Goal: Task Accomplishment & Management: Complete application form

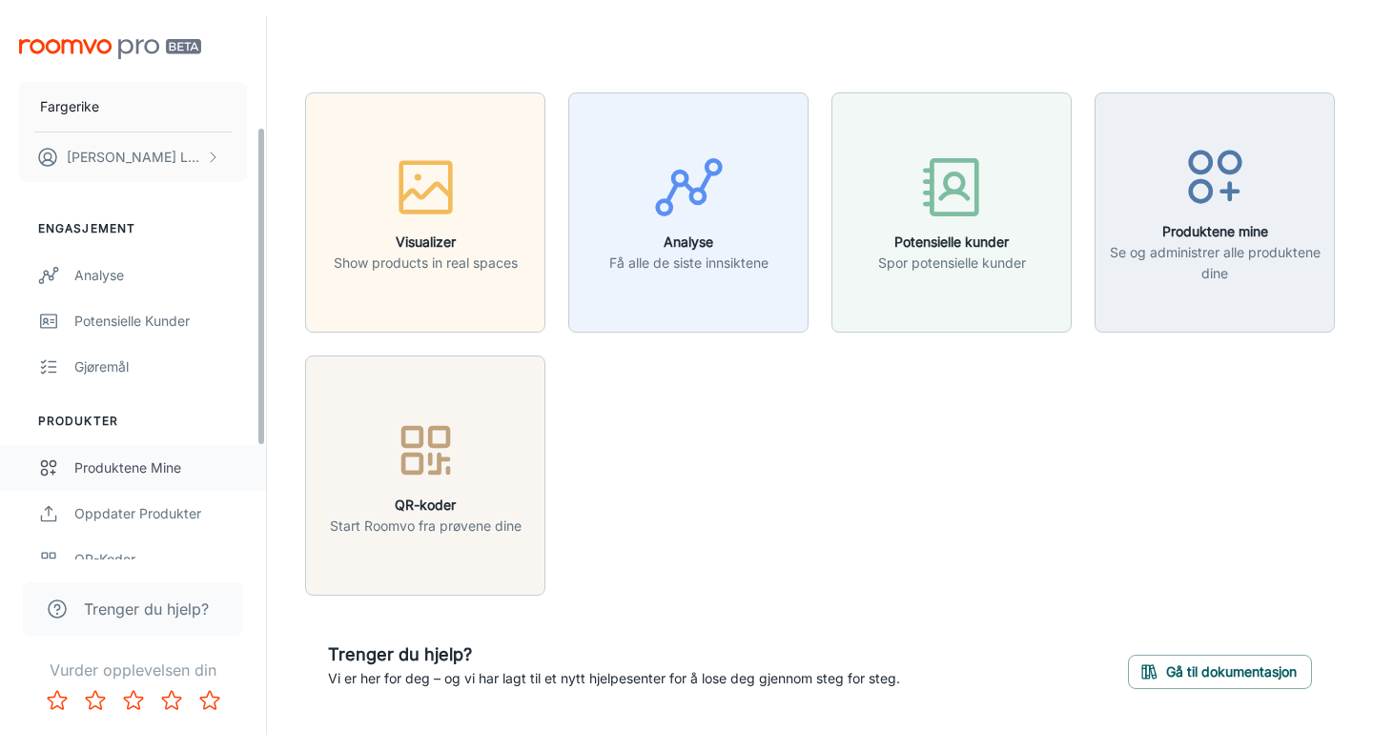
scroll to position [380, 0]
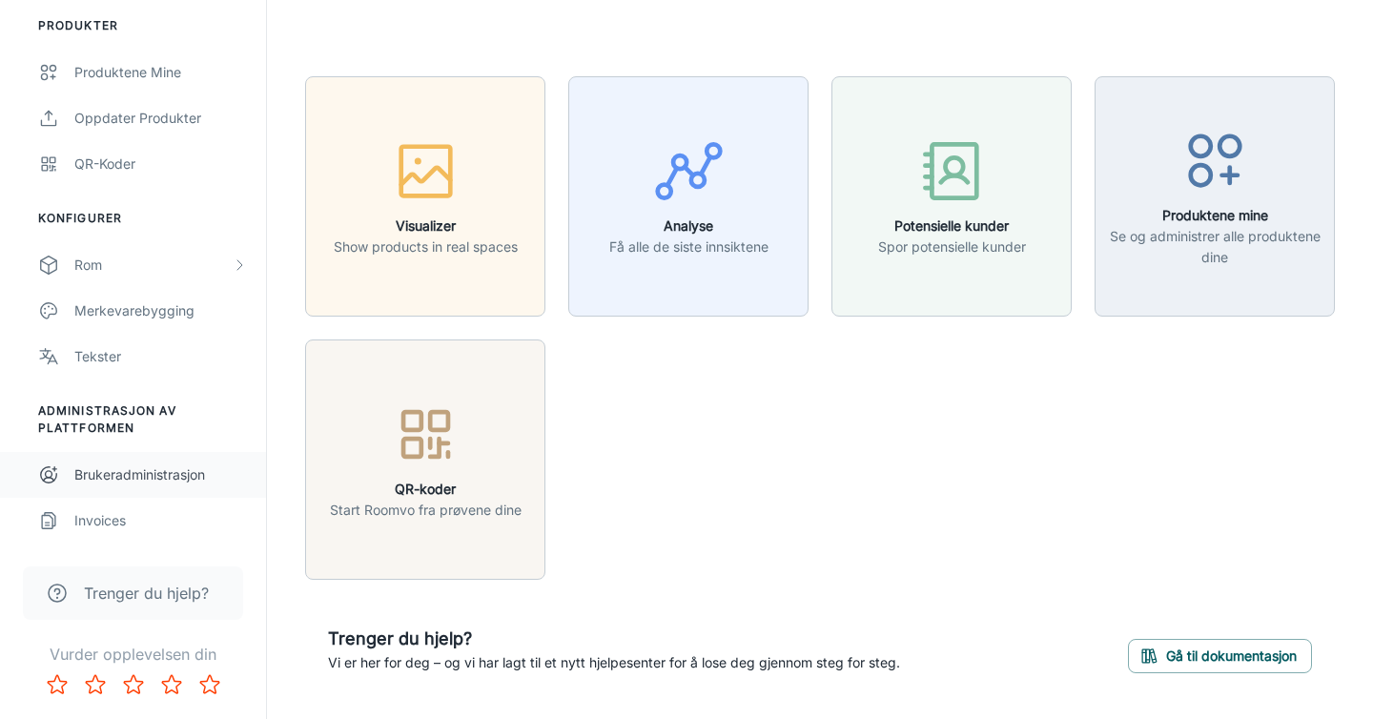
click at [108, 482] on div "Brukeradministrasjon" at bounding box center [160, 474] width 173 height 21
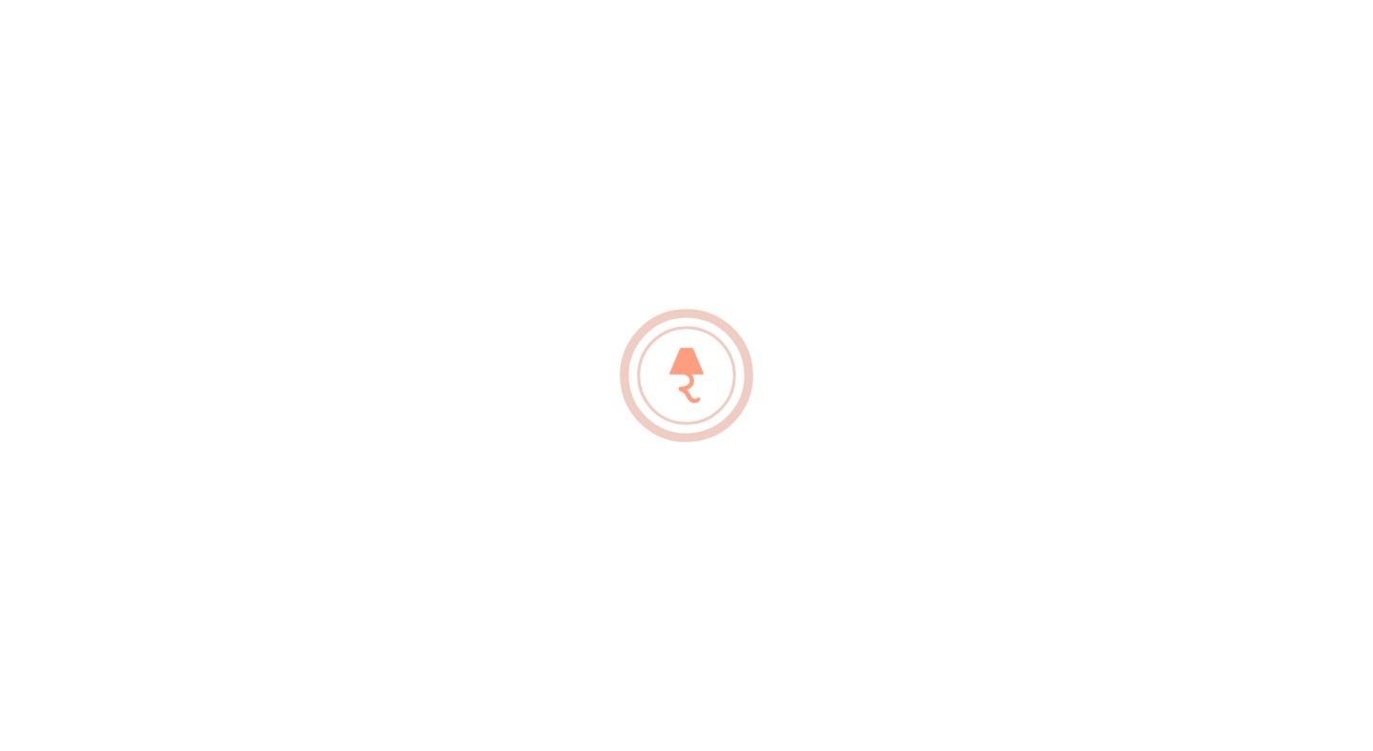
scroll to position [347, 0]
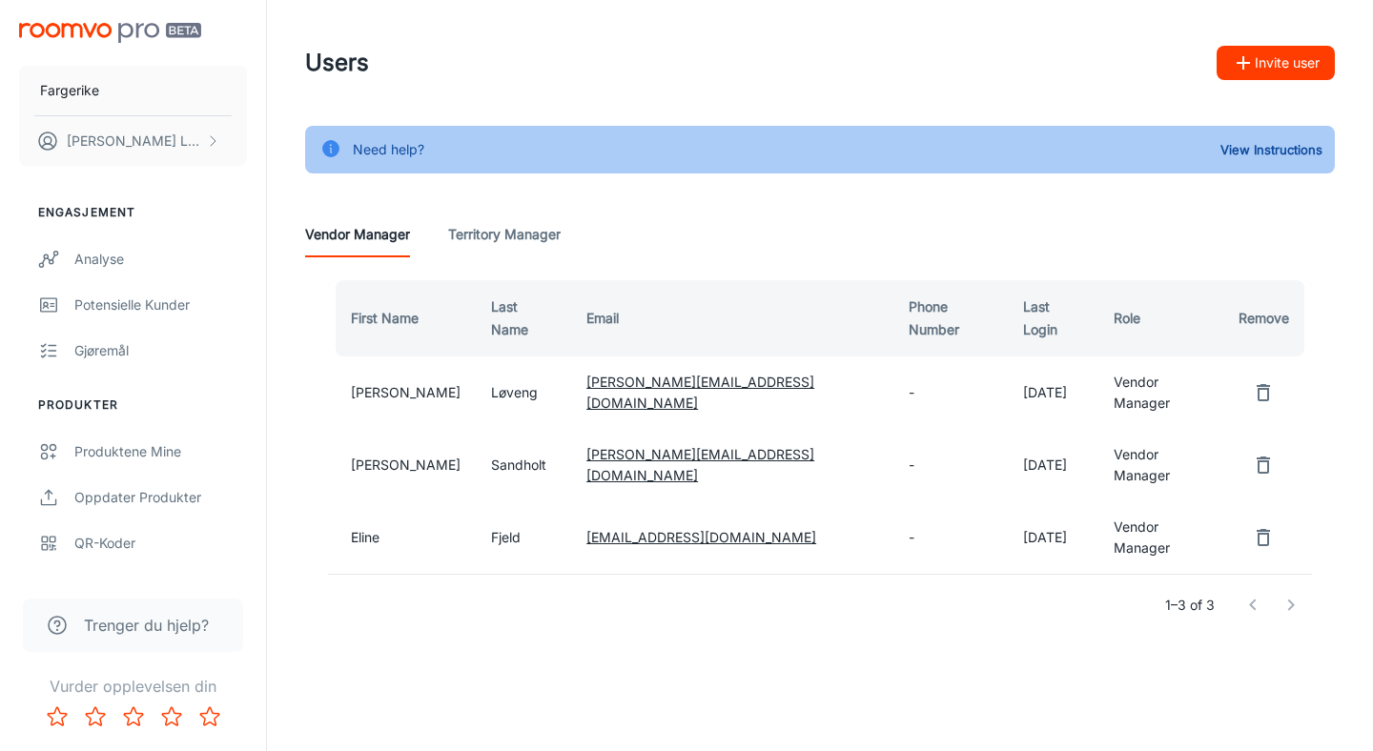
click at [1304, 68] on button "Invite user" at bounding box center [1276, 63] width 118 height 34
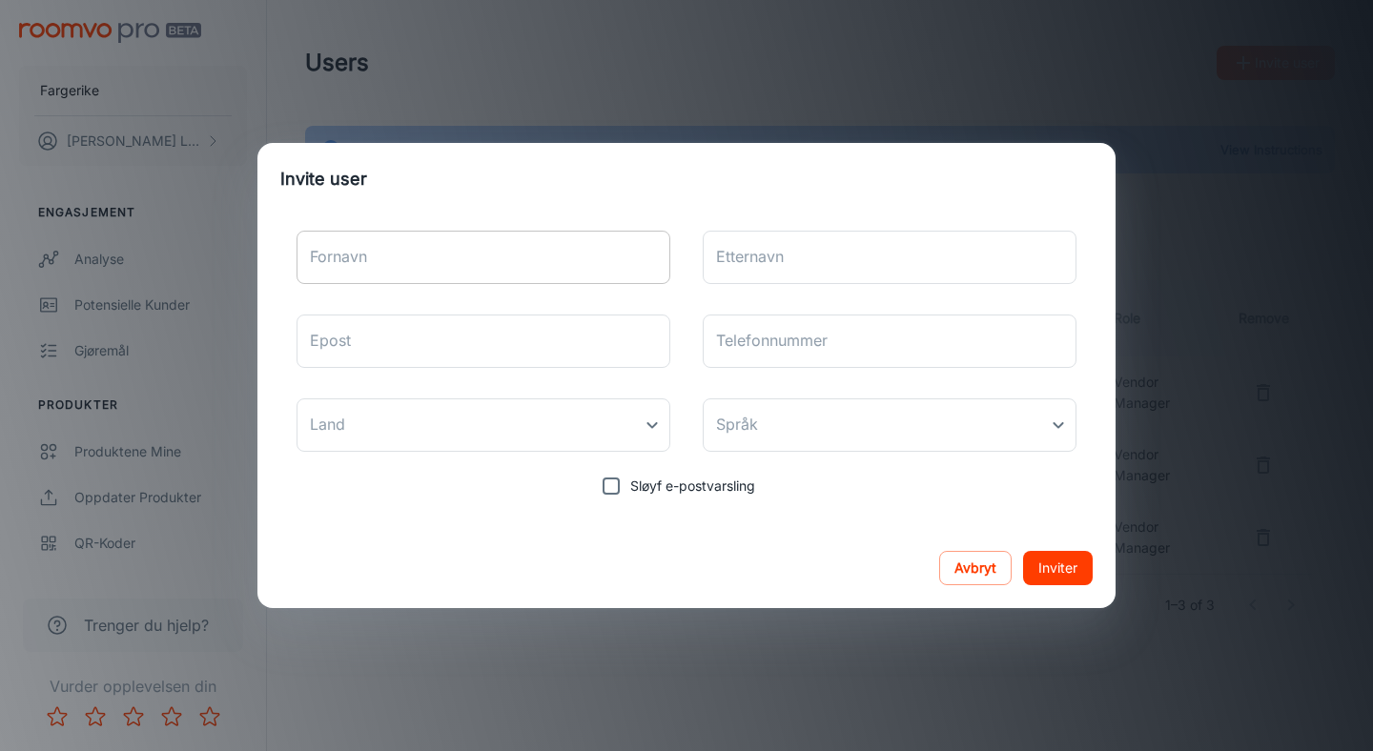
click at [503, 265] on input "Fornavn" at bounding box center [484, 257] width 374 height 53
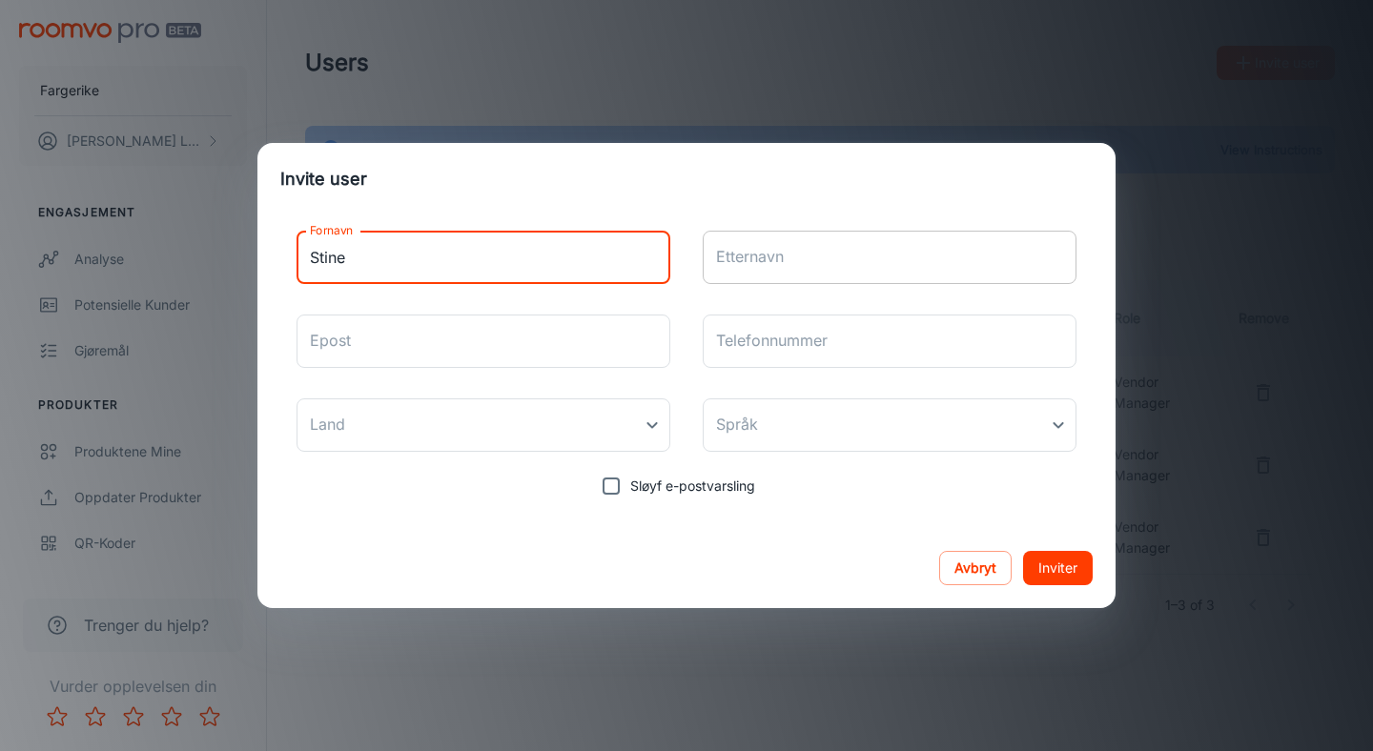
type input "Stine"
click at [754, 258] on input "Etternavn" at bounding box center [890, 257] width 374 height 53
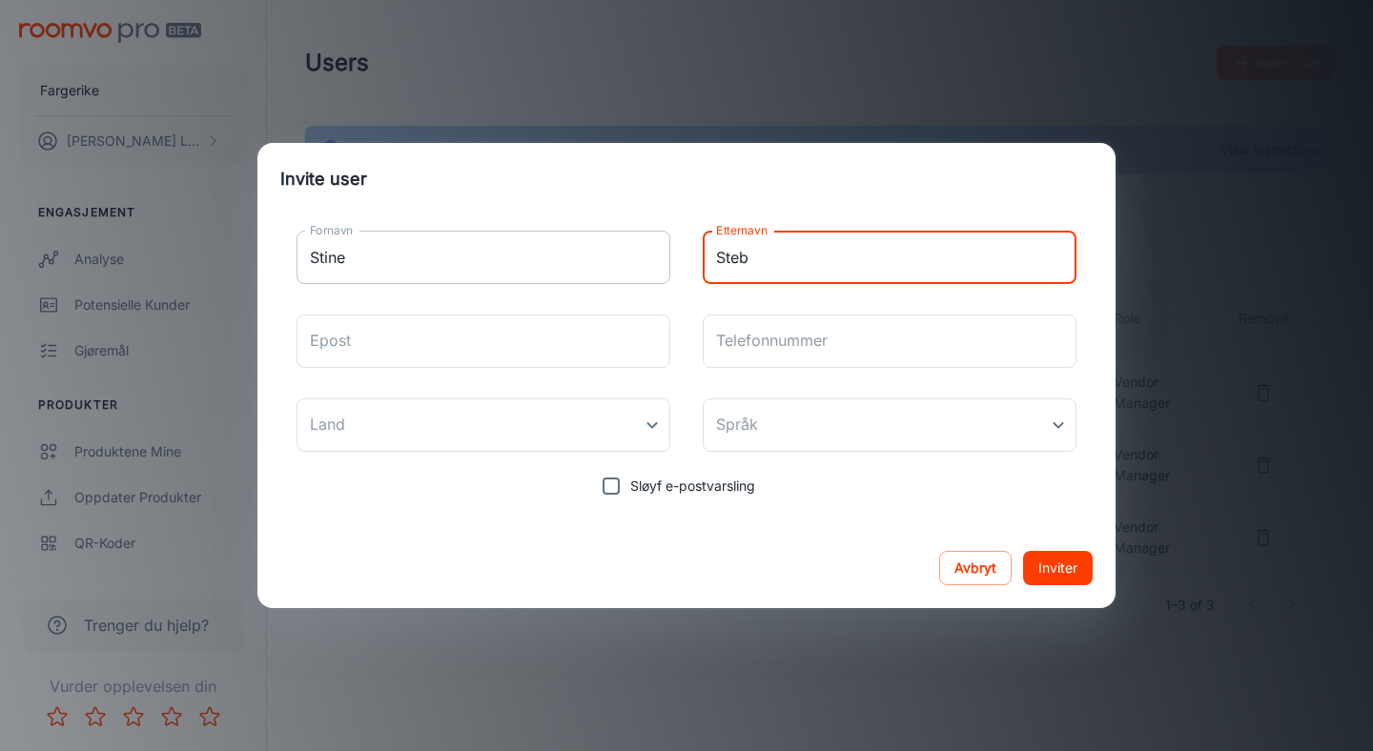
drag, startPoint x: 765, startPoint y: 254, endPoint x: 658, endPoint y: 254, distance: 106.8
click at [658, 254] on div "Fornavn Stine Fornavn Etternavn [PERSON_NAME] Etternavn Epost Epost Telefonnumm…" at bounding box center [686, 361] width 812 height 290
paste input "[PERSON_NAME] <[EMAIL_ADDRESS][DOMAIN_NAME]>"
drag, startPoint x: 826, startPoint y: 258, endPoint x: 656, endPoint y: 258, distance: 169.7
click at [656, 258] on div "Fornavn Stine Fornavn Etternavn [PERSON_NAME] <[EMAIL_ADDRESS][DOMAIN_NAME]> Et…" at bounding box center [686, 361] width 812 height 290
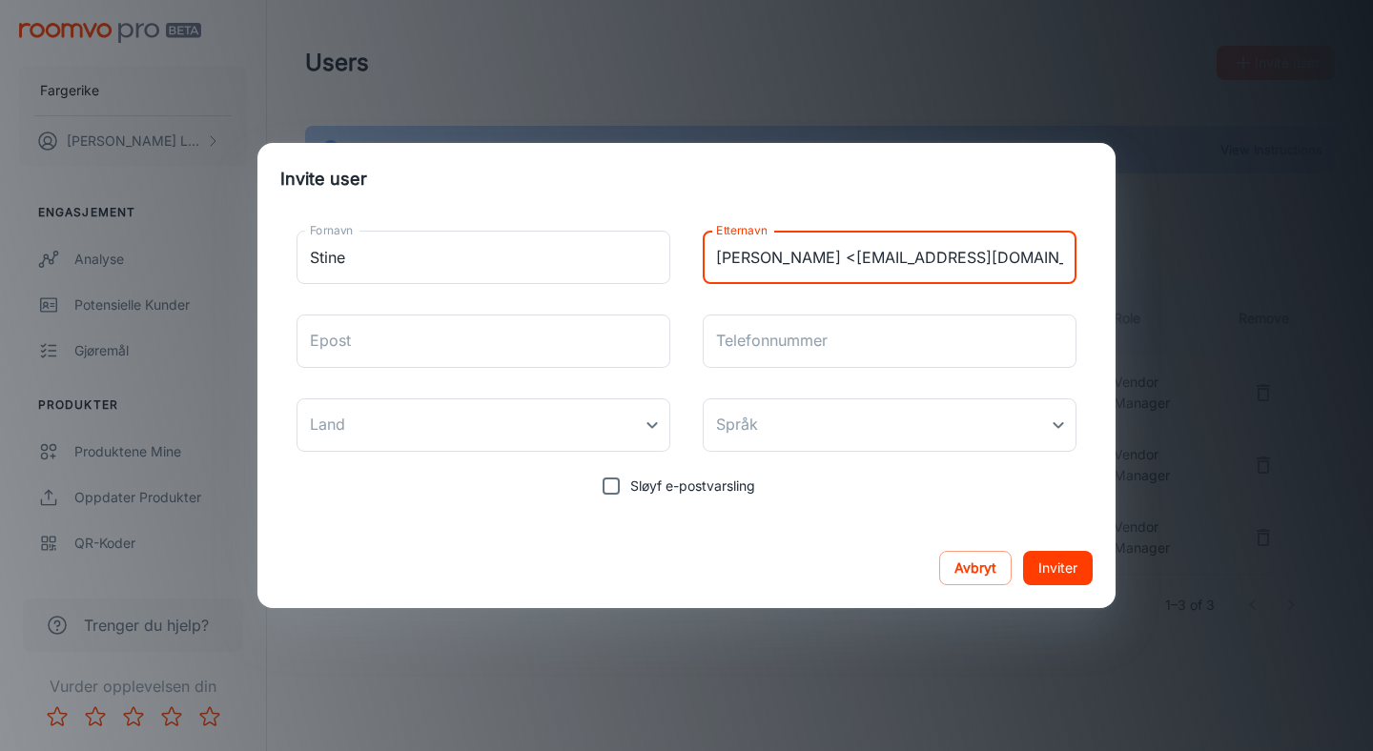
drag, startPoint x: 841, startPoint y: 258, endPoint x: 999, endPoint y: 258, distance: 158.3
click at [999, 258] on input "[PERSON_NAME] <[EMAIL_ADDRESS][DOMAIN_NAME]>" at bounding box center [890, 257] width 374 height 53
click at [1007, 260] on input "[PERSON_NAME] <[EMAIL_ADDRESS][DOMAIN_NAME]>" at bounding box center [890, 257] width 374 height 53
click at [1021, 261] on input "[PERSON_NAME] <[EMAIL_ADDRESS][DOMAIN_NAME]>" at bounding box center [890, 257] width 374 height 53
drag, startPoint x: 842, startPoint y: 258, endPoint x: 622, endPoint y: 258, distance: 220.3
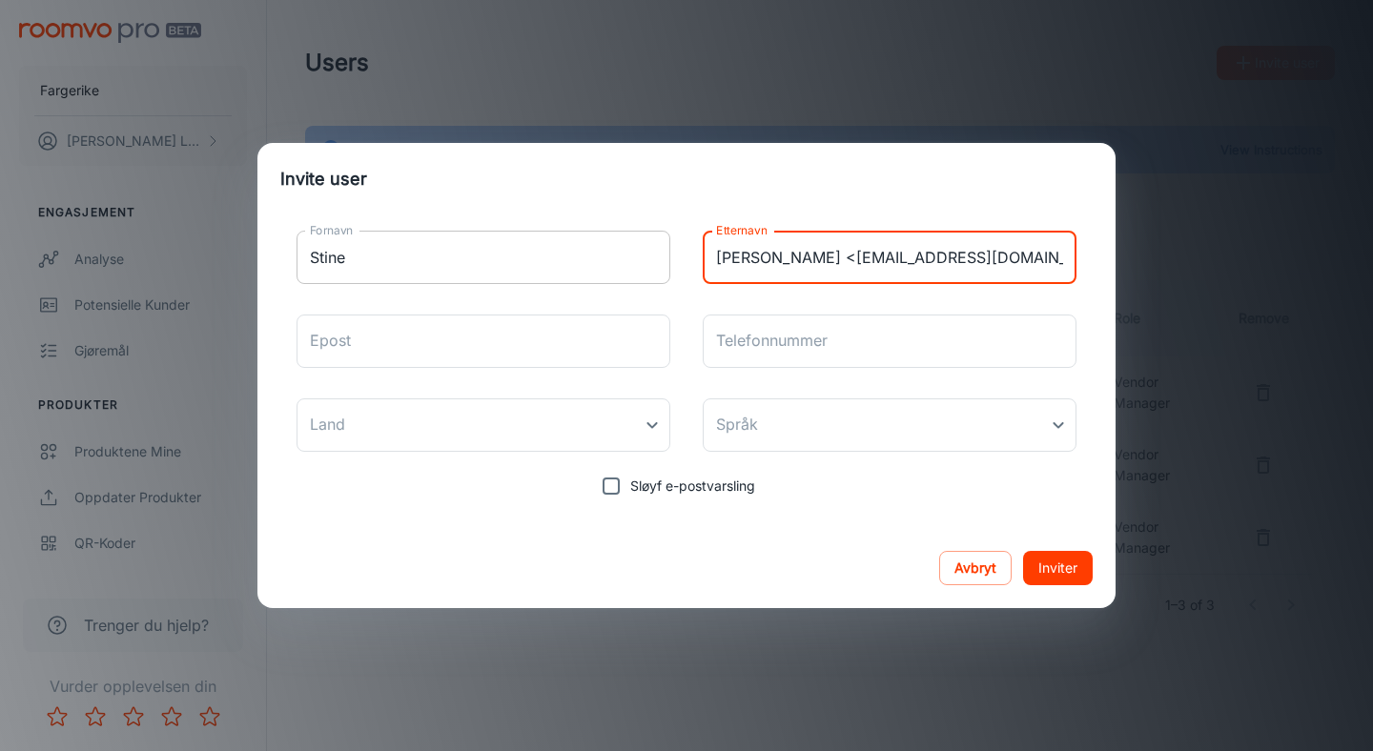
click at [622, 258] on div "Fornavn Stine Fornavn Etternavn [PERSON_NAME] <[EMAIL_ADDRESS][DOMAIN_NAME] Ett…" at bounding box center [686, 361] width 812 height 290
type input "[EMAIL_ADDRESS][DOMAIN_NAME]"
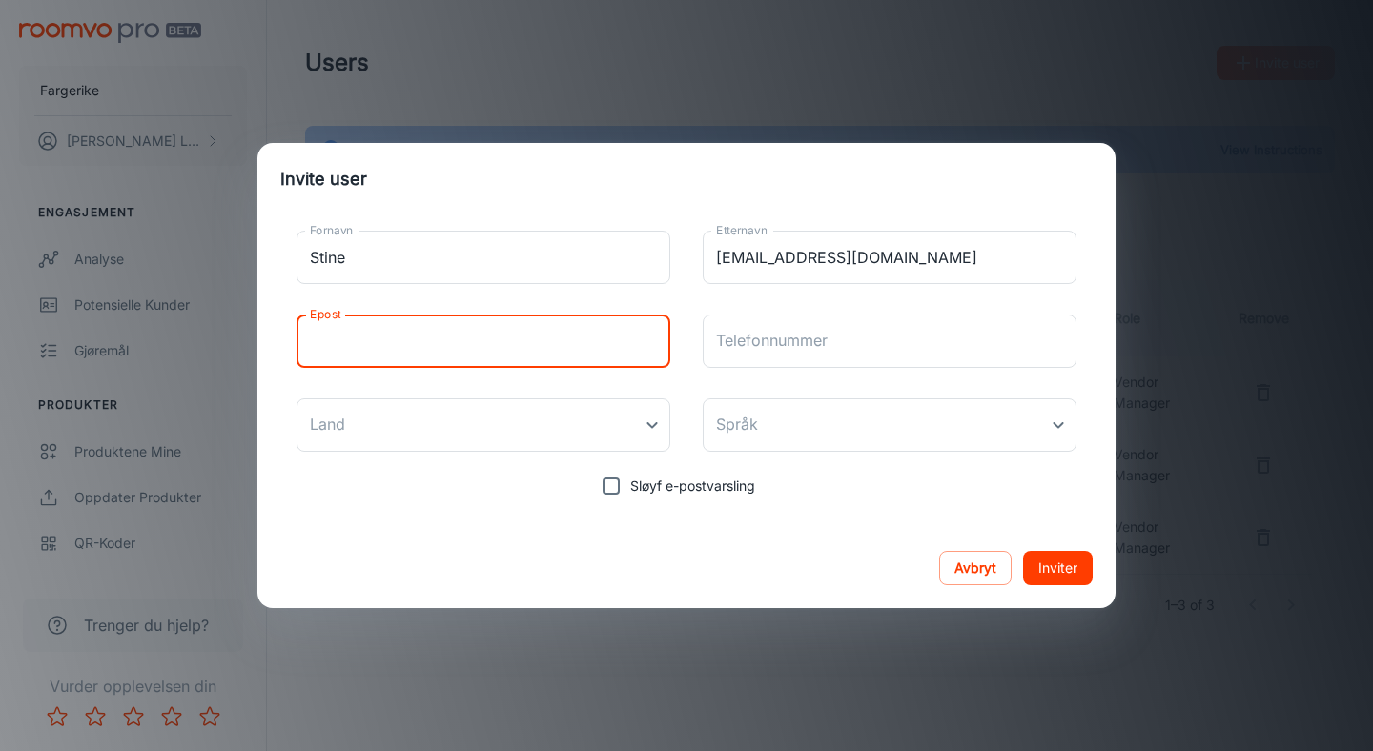
click at [481, 339] on input "Epost" at bounding box center [484, 341] width 374 height 53
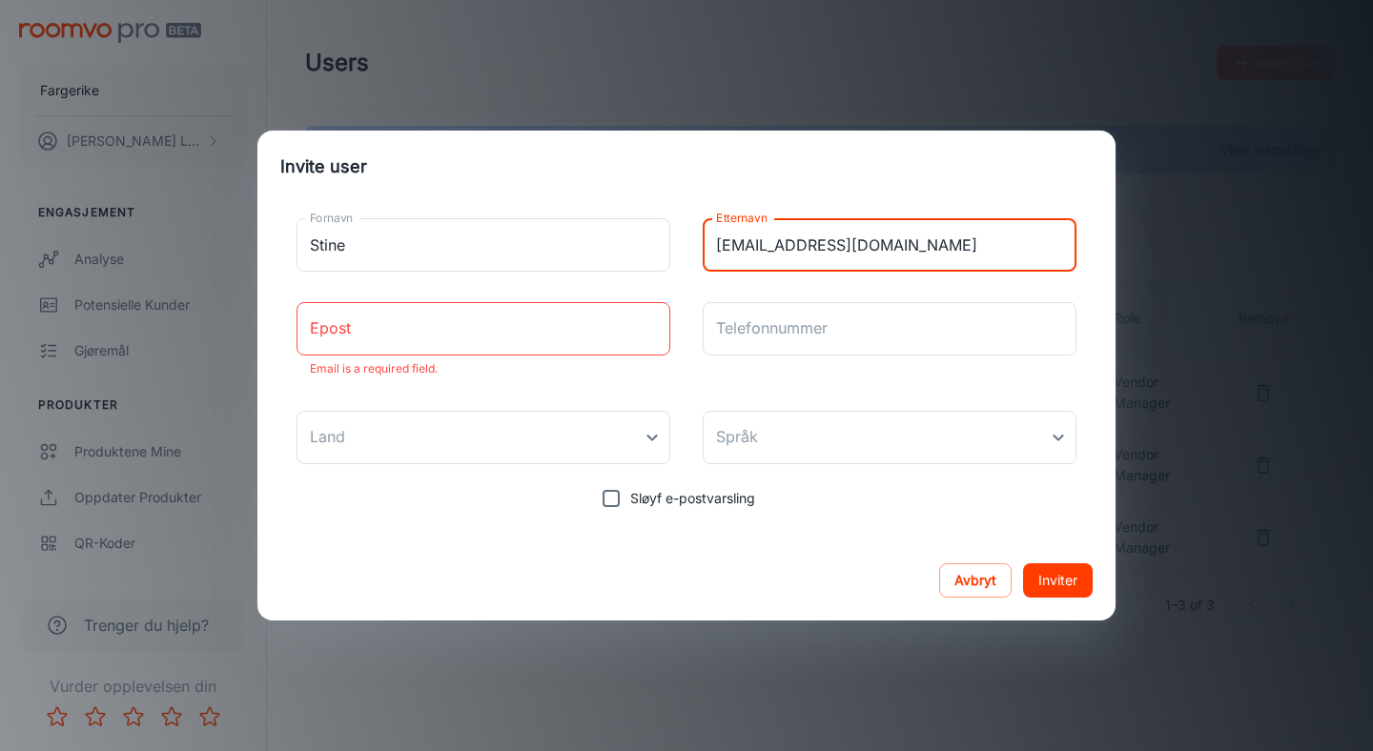
drag, startPoint x: 901, startPoint y: 261, endPoint x: 719, endPoint y: 257, distance: 182.2
click at [701, 257] on div "Fornavn Stine Fornavn Etternavn [EMAIL_ADDRESS][DOMAIN_NAME] Etternavn Epost Ep…" at bounding box center [686, 360] width 812 height 315
click at [722, 257] on input "[EMAIL_ADDRESS][DOMAIN_NAME]" at bounding box center [890, 244] width 374 height 53
click at [722, 256] on input "[EMAIL_ADDRESS][DOMAIN_NAME]" at bounding box center [890, 244] width 374 height 53
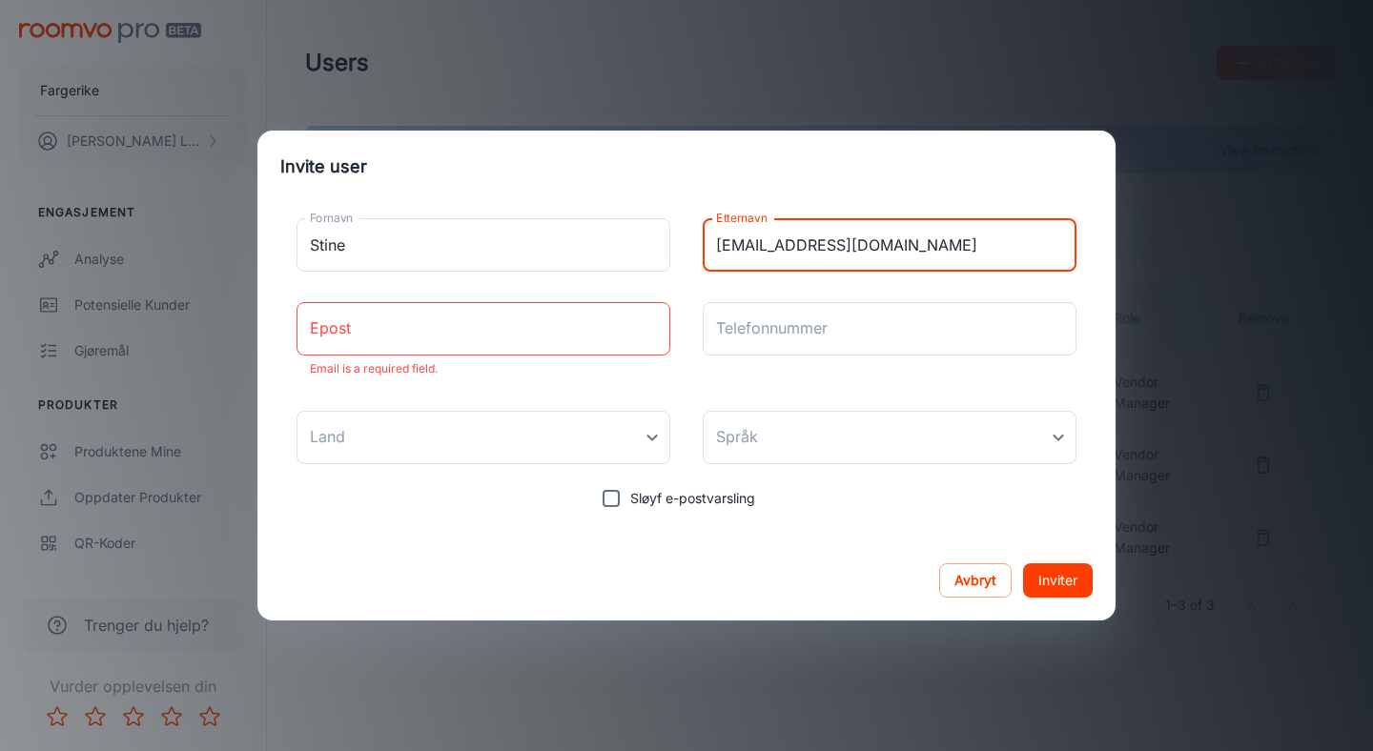
click at [398, 345] on input "Epost" at bounding box center [484, 328] width 374 height 53
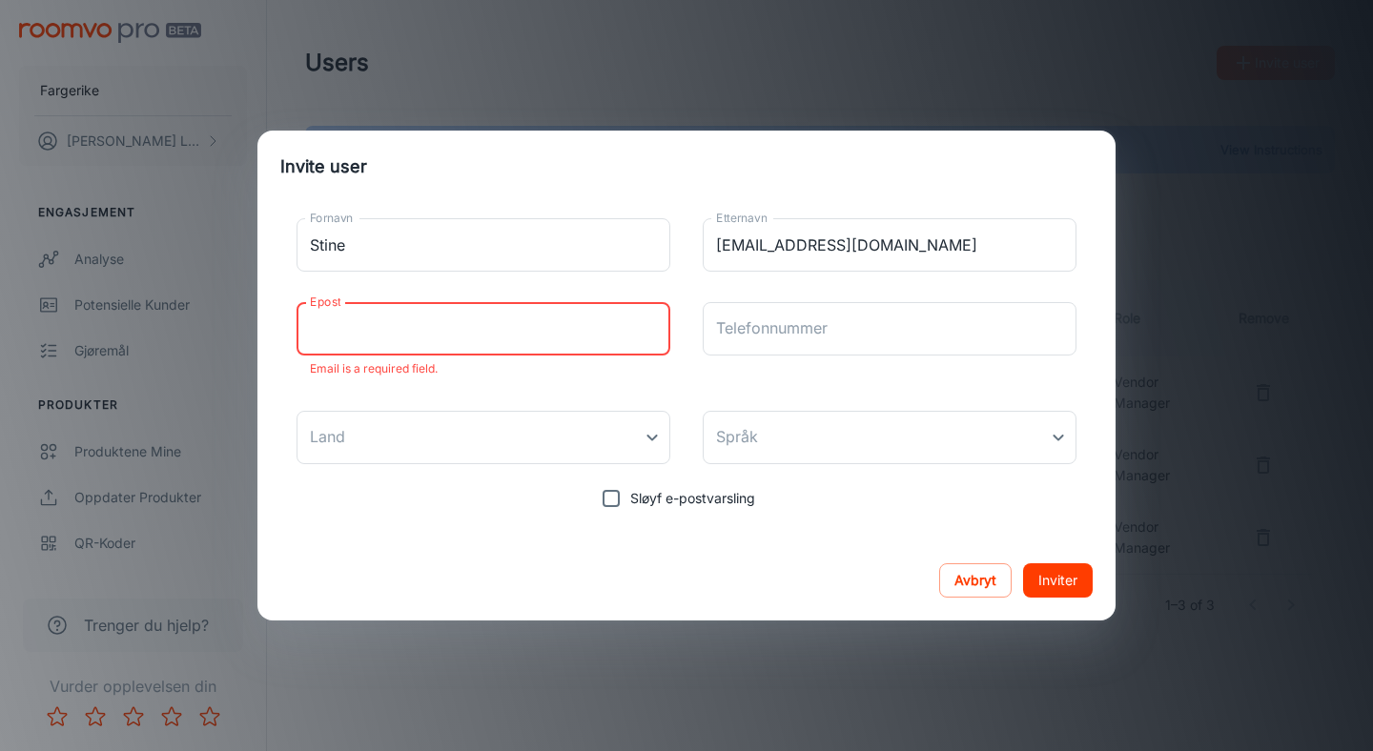
paste input "[EMAIL_ADDRESS][DOMAIN_NAME]"
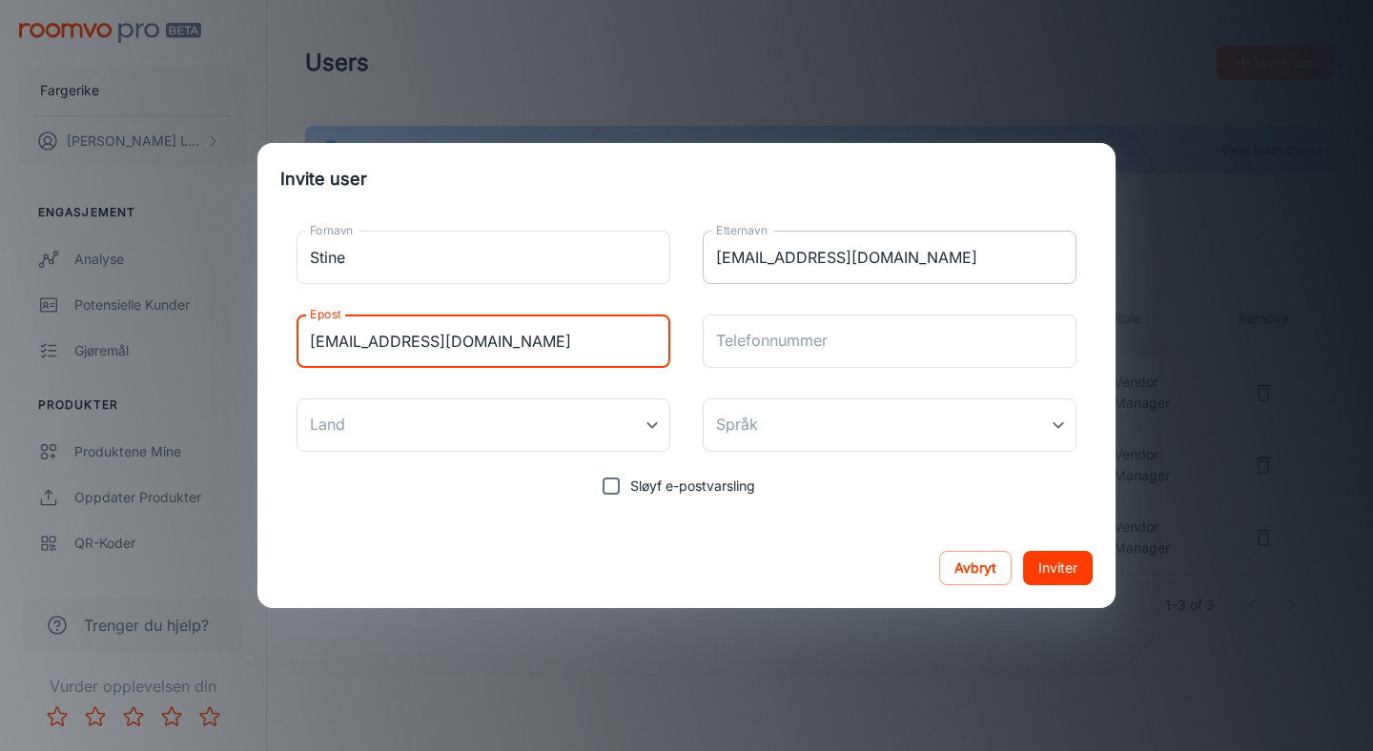
type input "[EMAIL_ADDRESS][DOMAIN_NAME]"
click at [804, 251] on input "[EMAIL_ADDRESS][DOMAIN_NAME]" at bounding box center [890, 257] width 374 height 53
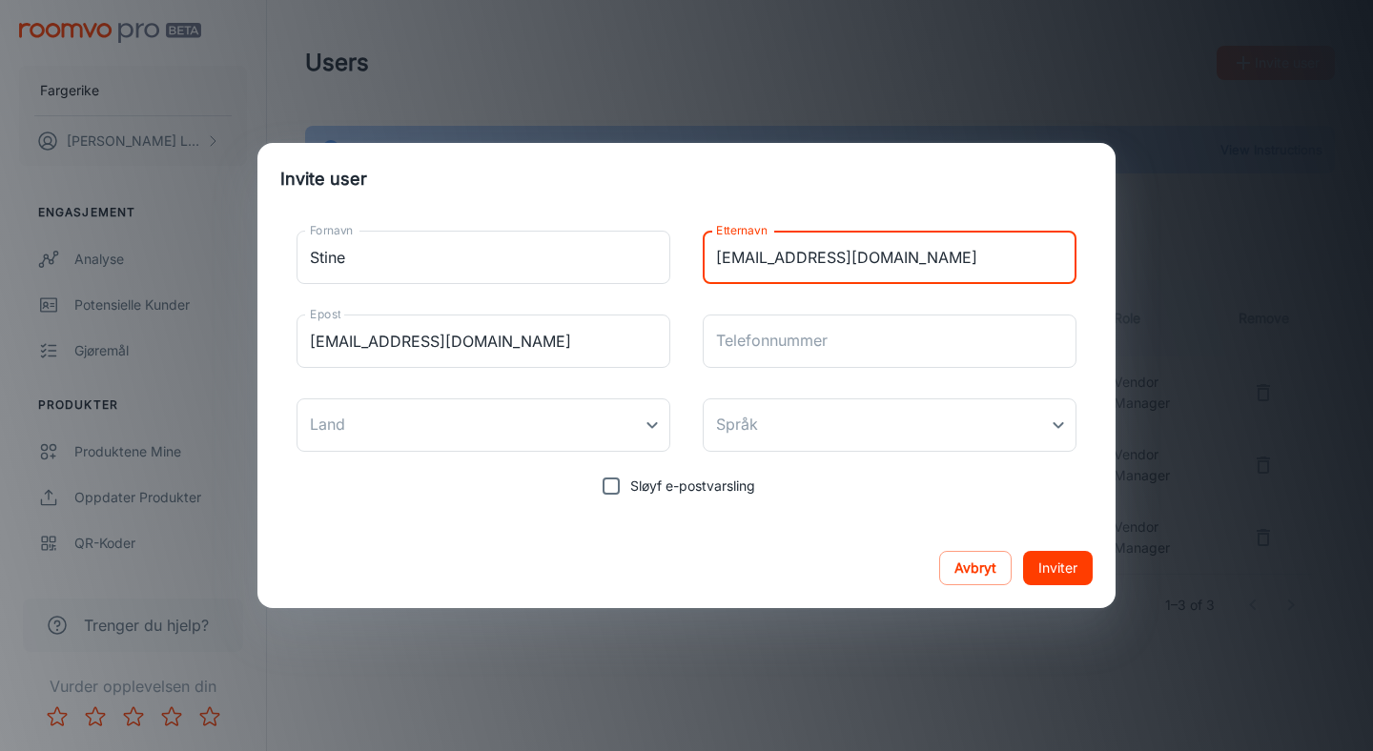
click at [804, 253] on input "[EMAIL_ADDRESS][DOMAIN_NAME]" at bounding box center [890, 257] width 374 height 53
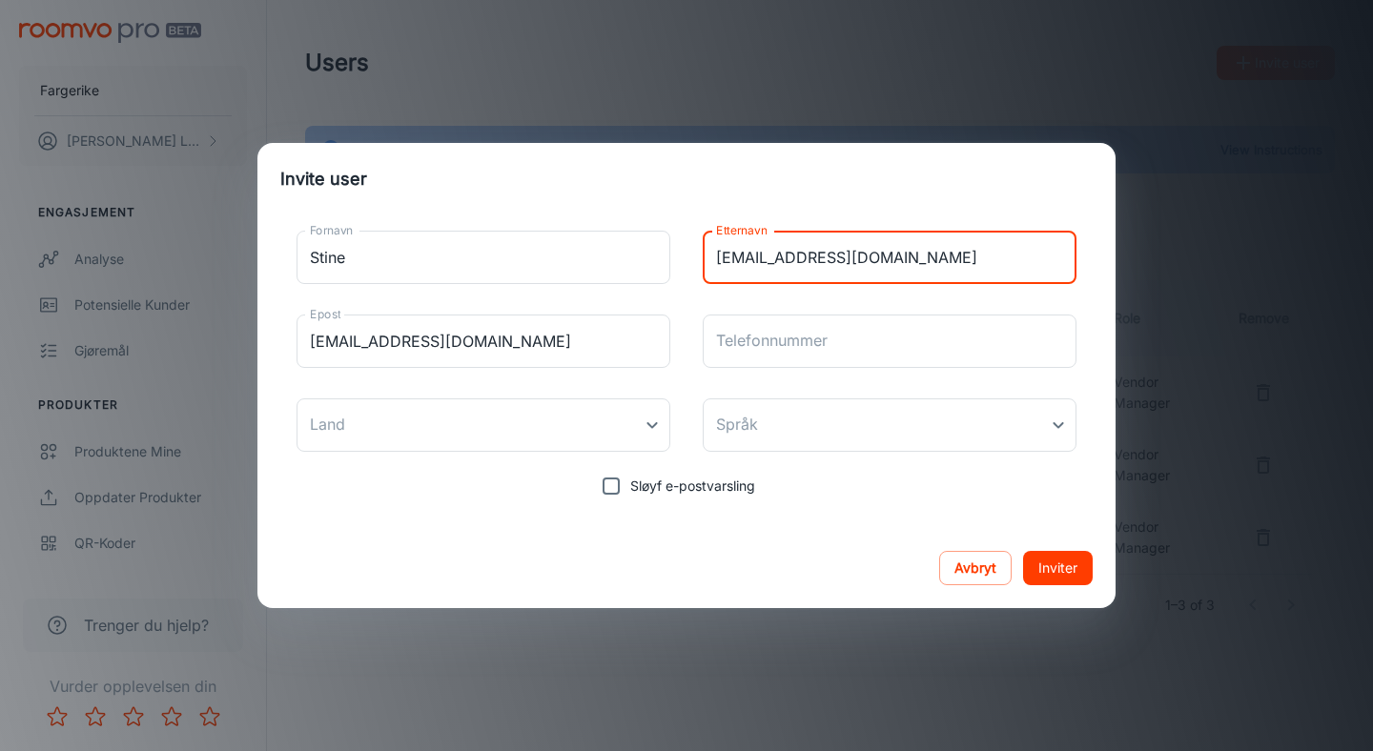
click at [884, 257] on input "[EMAIL_ADDRESS][DOMAIN_NAME]" at bounding box center [890, 257] width 374 height 53
drag, startPoint x: 894, startPoint y: 257, endPoint x: 833, endPoint y: 257, distance: 61.0
click at [833, 257] on input "[EMAIL_ADDRESS][DOMAIN_NAME]" at bounding box center [890, 257] width 374 height 53
type input "Stenhaug"
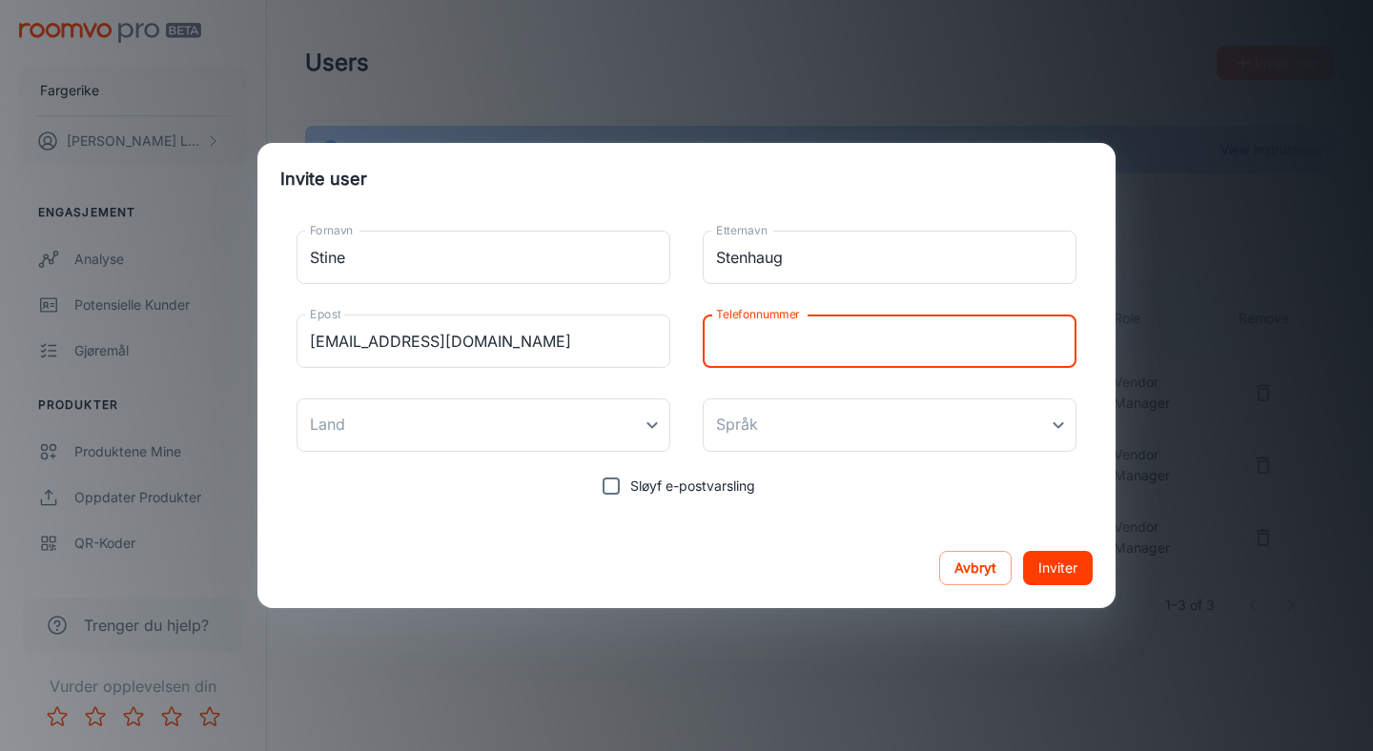
click at [758, 336] on input "Telefonnummer" at bounding box center [890, 341] width 374 height 53
click at [791, 355] on input "Telefonnummer" at bounding box center [890, 341] width 374 height 53
type input "45261613"
click at [495, 433] on body "Fargerike [PERSON_NAME] Engasjement Analyse Potensielle kunder Gjøremål Produkt…" at bounding box center [686, 375] width 1373 height 751
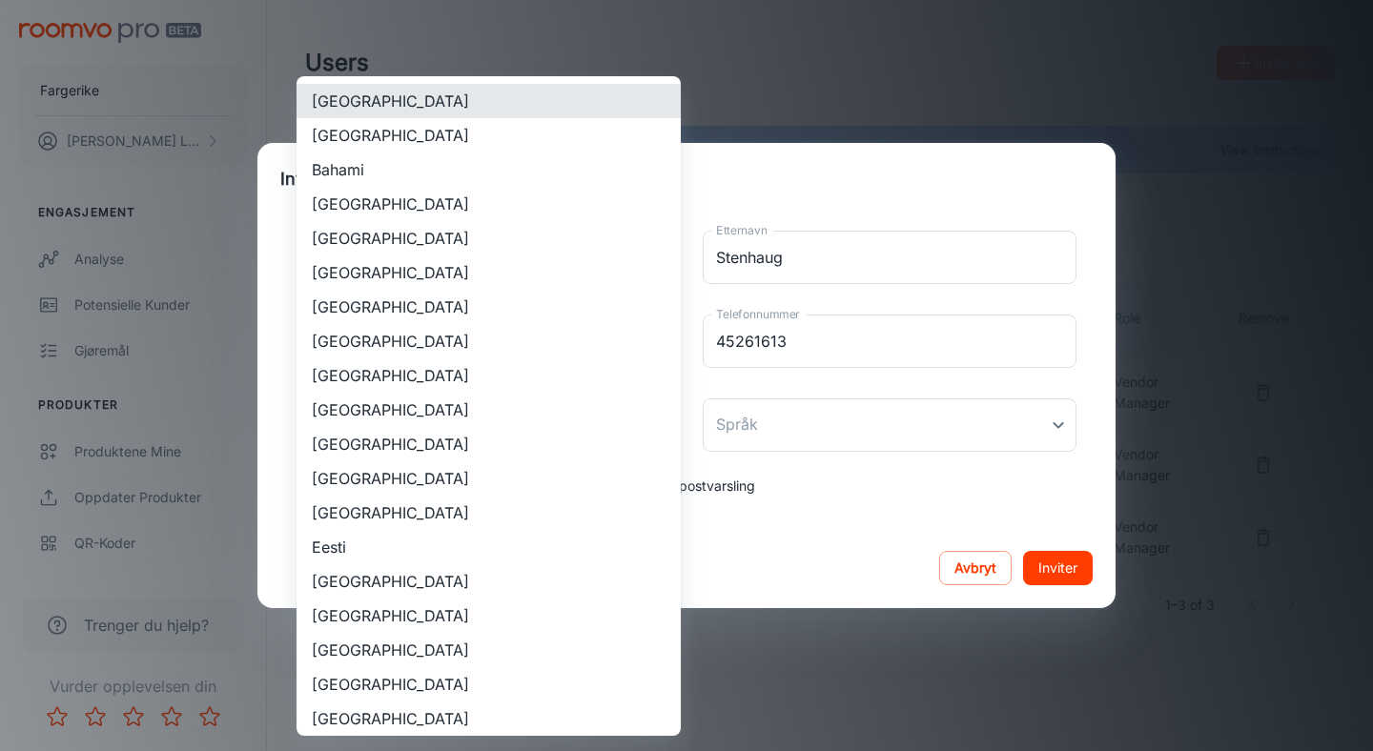
scroll to position [793, 0]
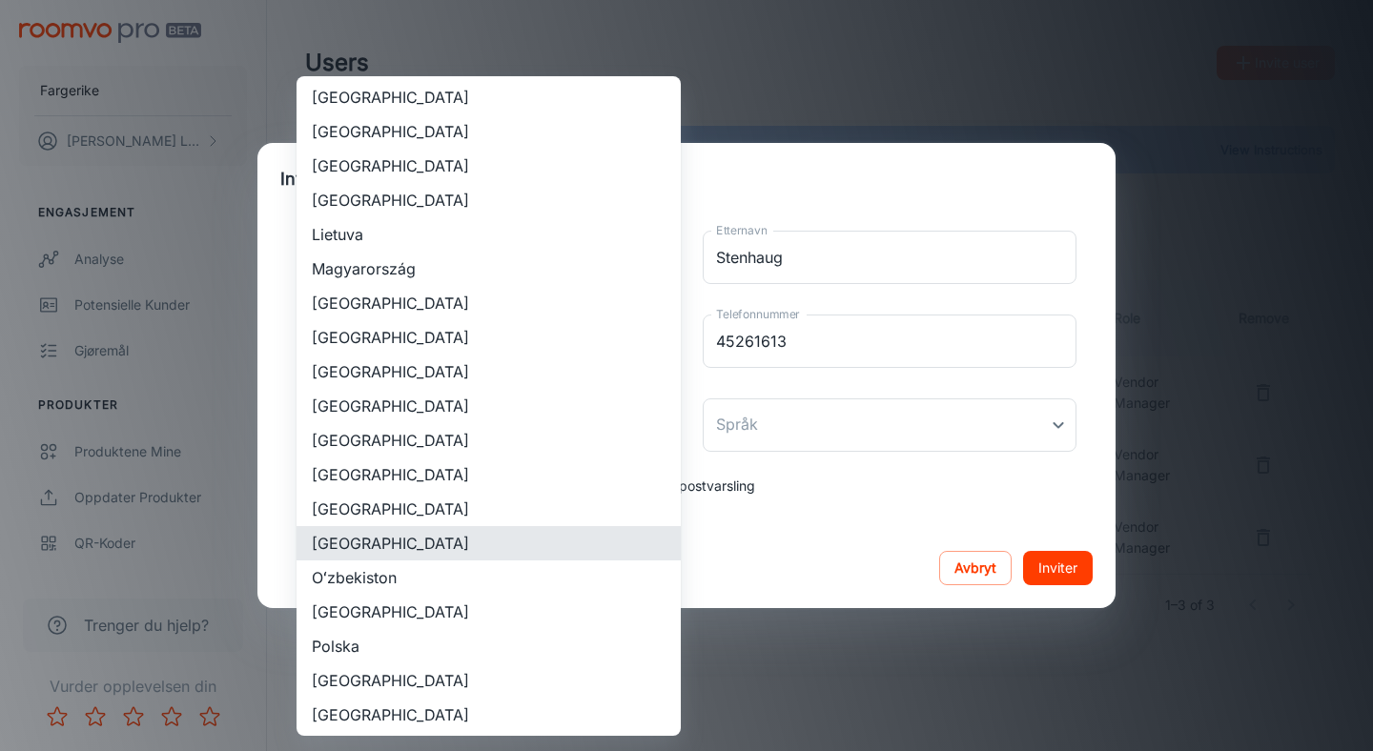
click at [401, 549] on li "[GEOGRAPHIC_DATA]" at bounding box center [489, 543] width 384 height 34
type input "[GEOGRAPHIC_DATA]"
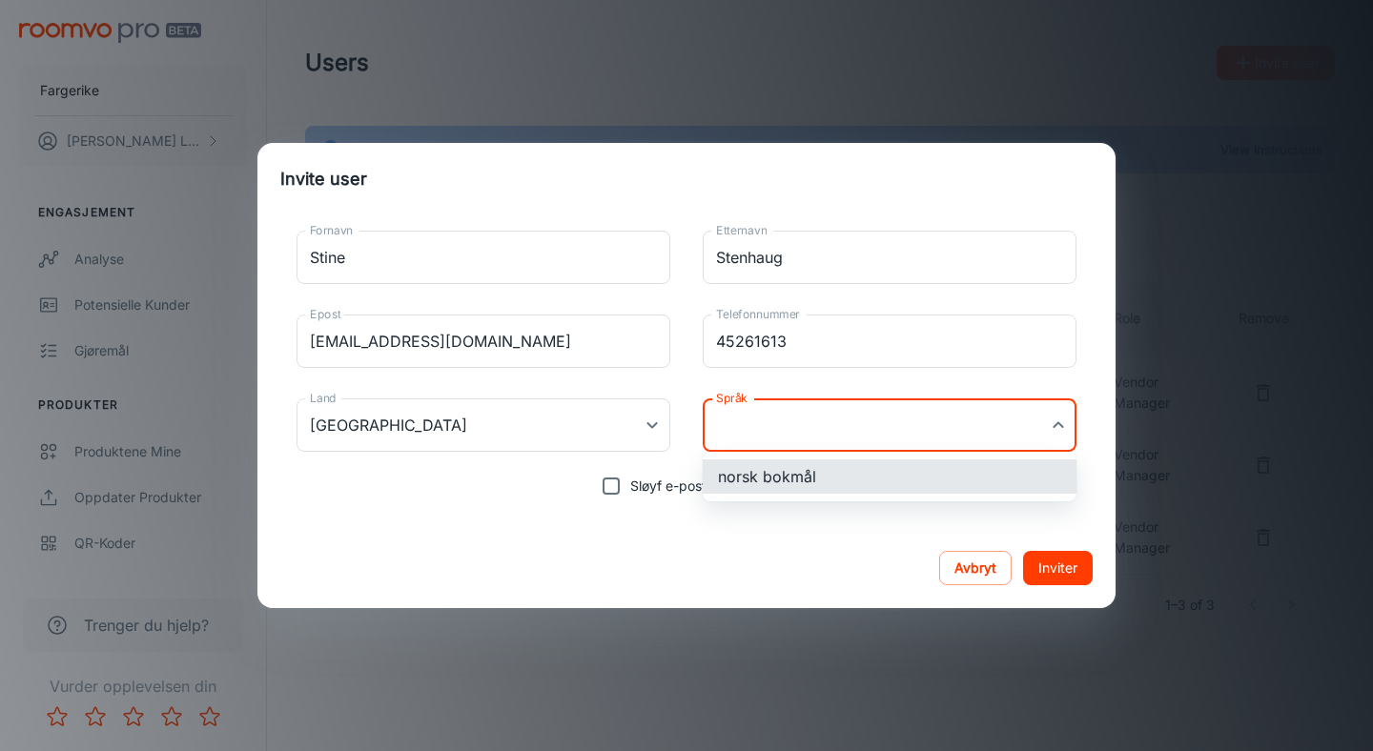
click at [758, 428] on body "Fargerike [PERSON_NAME] Engasjement Analyse Potensielle kunder Gjøremål Produkt…" at bounding box center [686, 375] width 1373 height 751
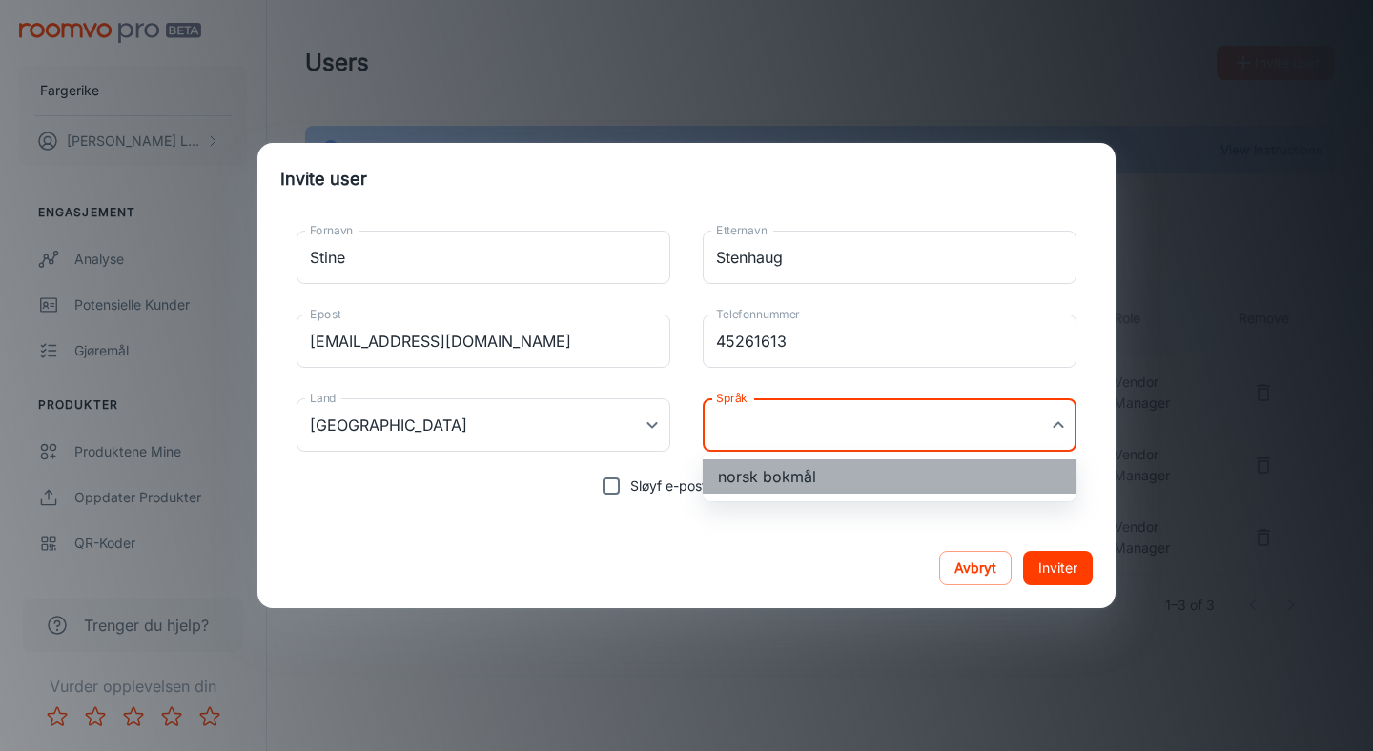
click at [786, 481] on li "norsk bokmål" at bounding box center [890, 477] width 374 height 34
type input "nb-no"
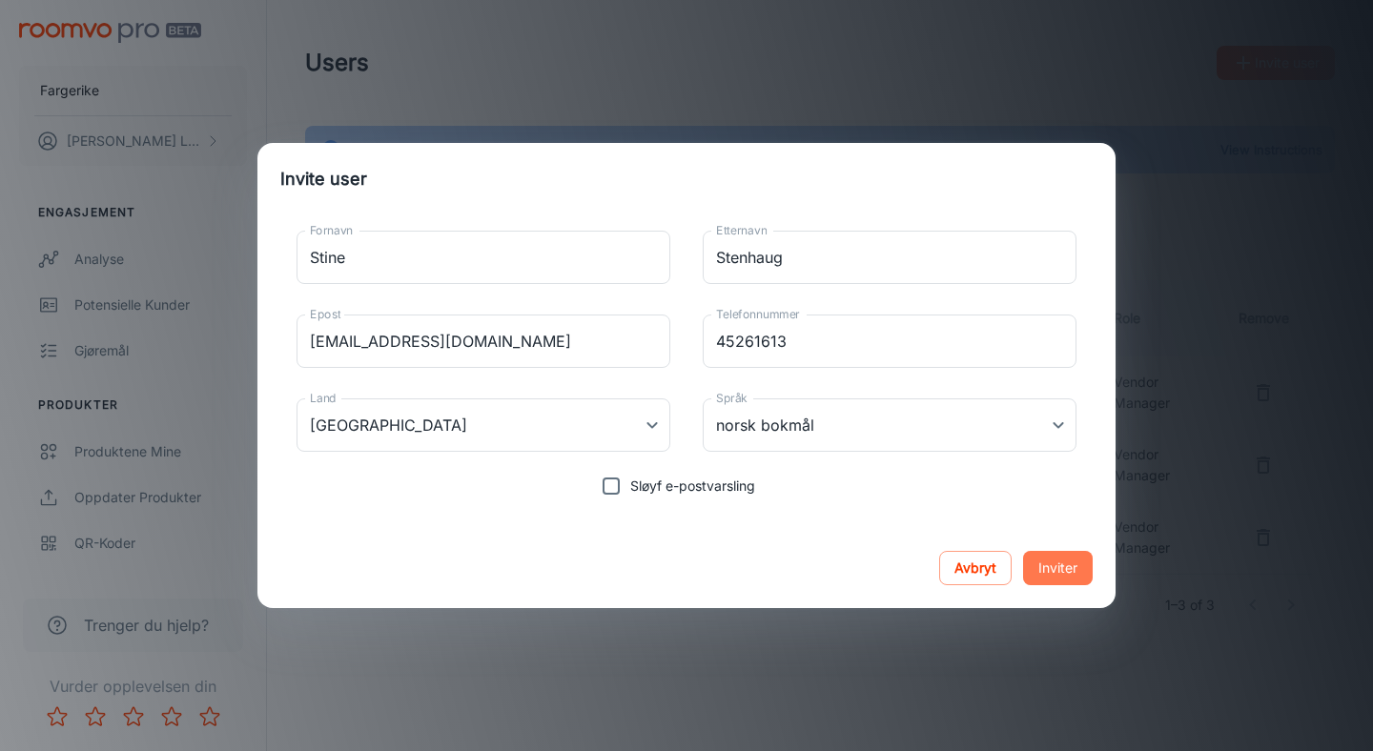
click at [1068, 568] on button "Inviter" at bounding box center [1058, 568] width 70 height 34
